Goal: Find specific page/section: Find specific page/section

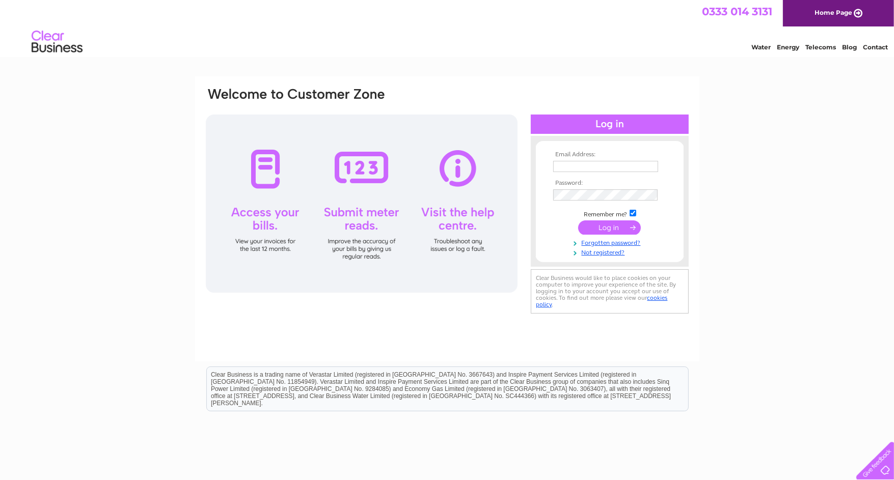
type input "[EMAIL_ADDRESS][DOMAIN_NAME]"
click at [611, 228] on input "submit" at bounding box center [609, 228] width 63 height 14
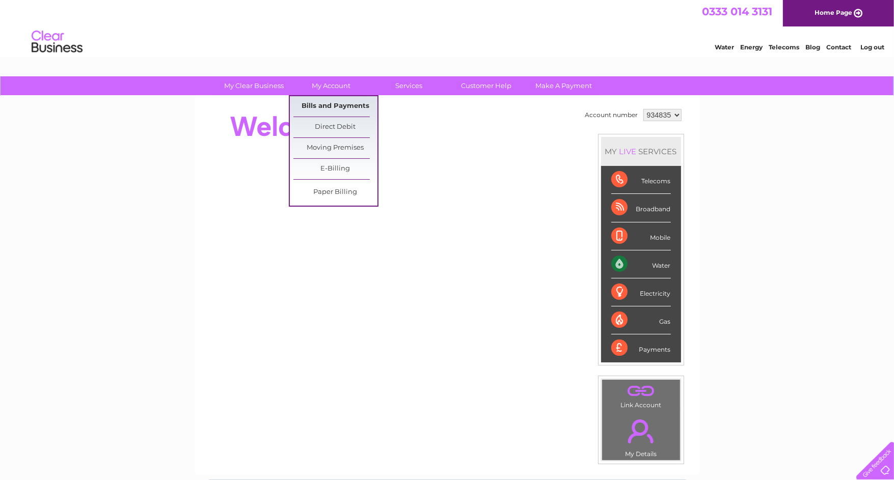
click at [320, 102] on link "Bills and Payments" at bounding box center [335, 106] width 84 height 20
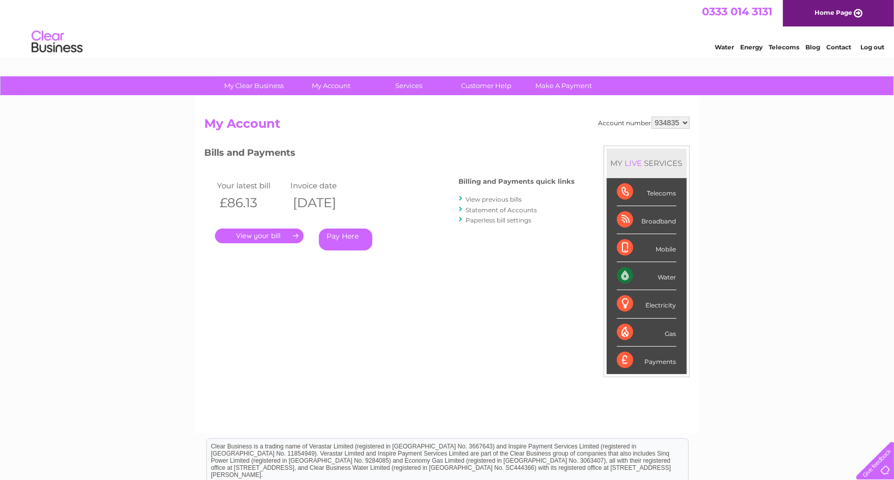
click at [285, 232] on link "." at bounding box center [259, 236] width 89 height 15
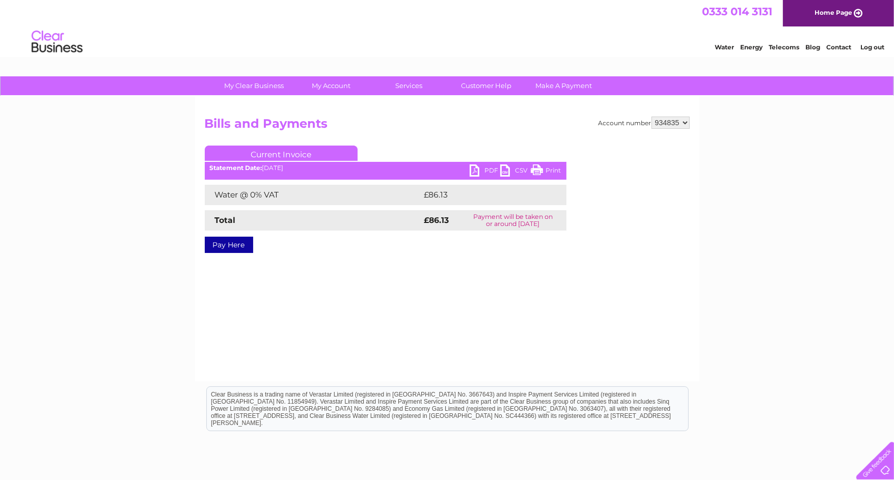
click at [488, 168] on link "PDF" at bounding box center [485, 172] width 31 height 15
